Goal: Task Accomplishment & Management: Use online tool/utility

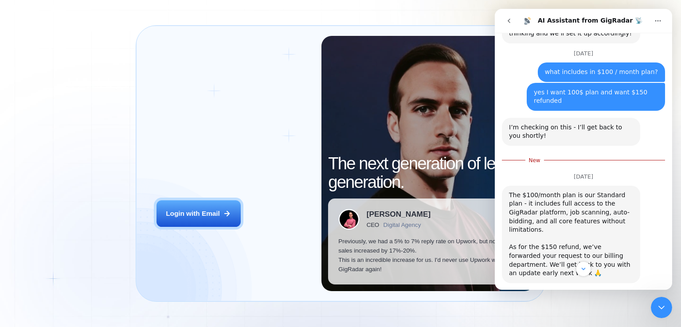
scroll to position [1930, 0]
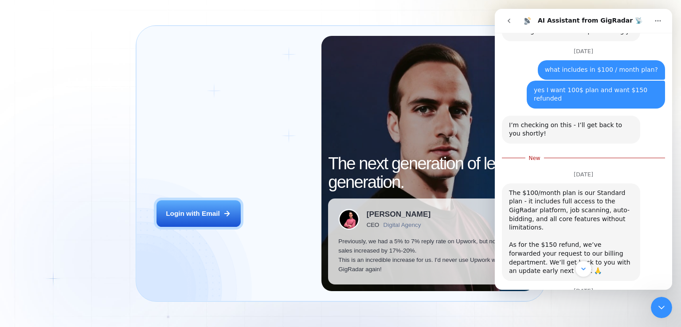
click at [584, 264] on button "Scroll to bottom" at bounding box center [583, 269] width 16 height 16
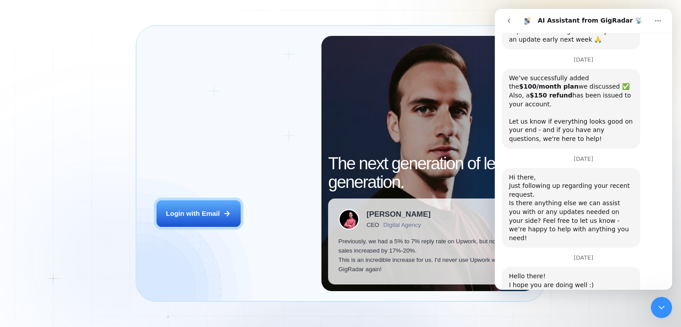
scroll to position [2167, 0]
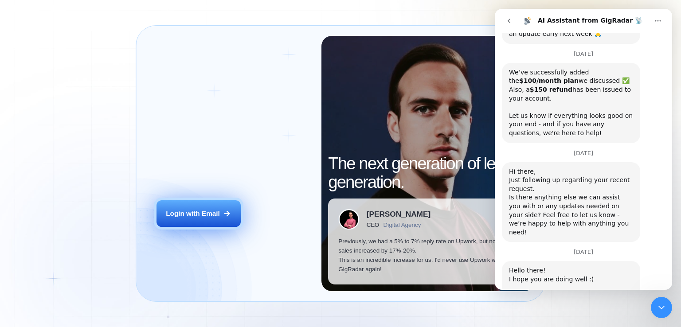
click at [191, 226] on button "Login with Email" at bounding box center [199, 213] width 84 height 27
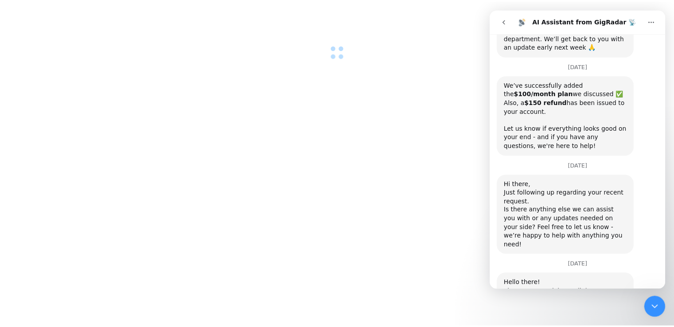
scroll to position [2146, 0]
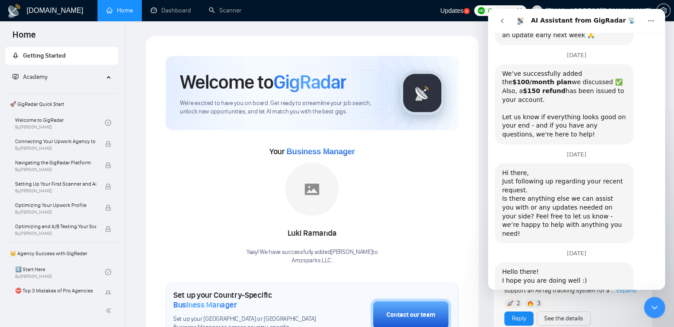
click at [656, 20] on button "Home" at bounding box center [651, 20] width 17 height 17
click at [501, 21] on icon "go back" at bounding box center [502, 20] width 7 height 7
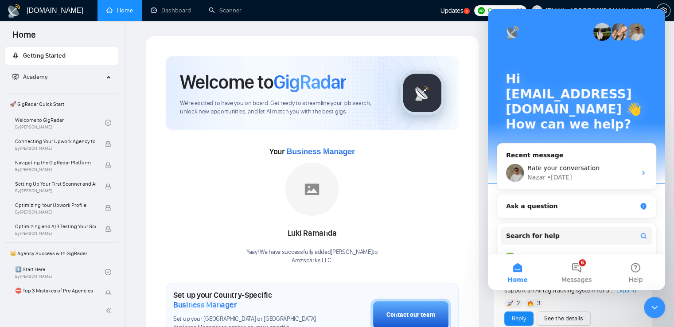
click at [650, 303] on icon "Close Intercom Messenger" at bounding box center [655, 307] width 11 height 11
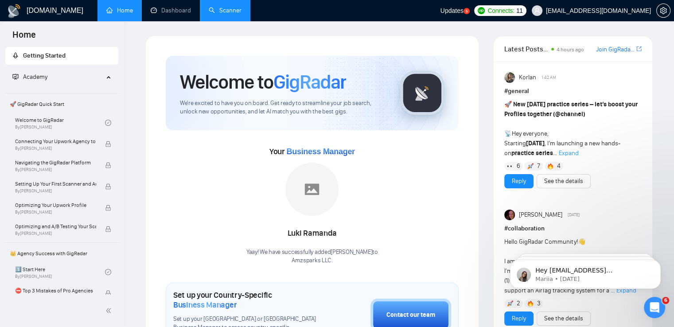
click at [241, 11] on link "Scanner" at bounding box center [225, 11] width 33 height 8
